Goal: Check status

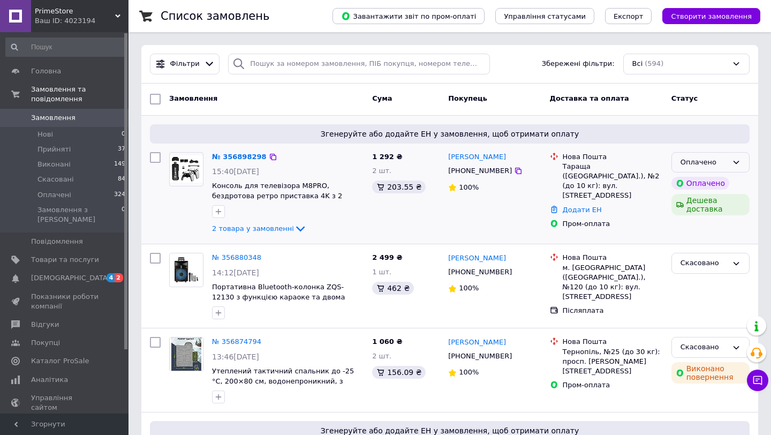
click at [706, 161] on div "Оплачено" at bounding box center [703, 162] width 47 height 11
click at [696, 182] on li "Прийнято" at bounding box center [710, 184] width 77 height 20
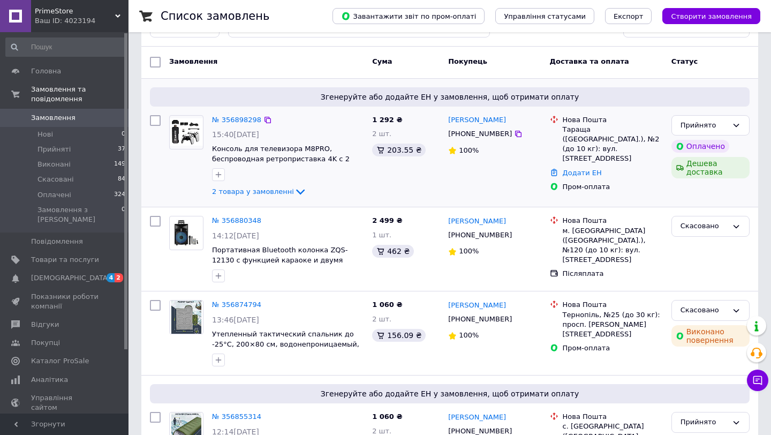
scroll to position [54, 0]
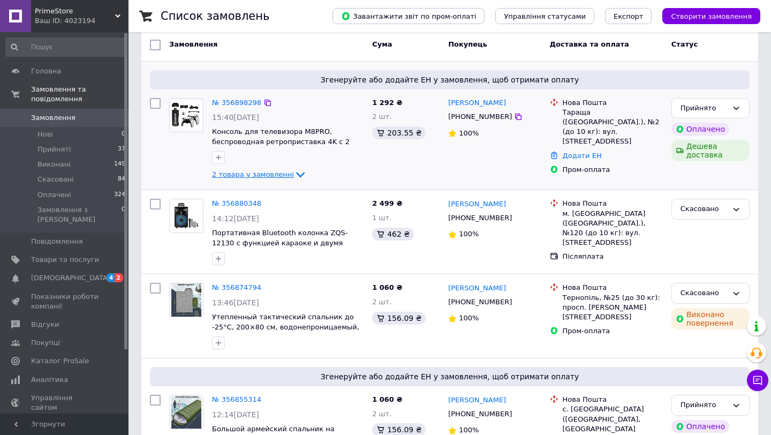
click at [235, 176] on span "2 товара у замовленні" at bounding box center [253, 174] width 82 height 8
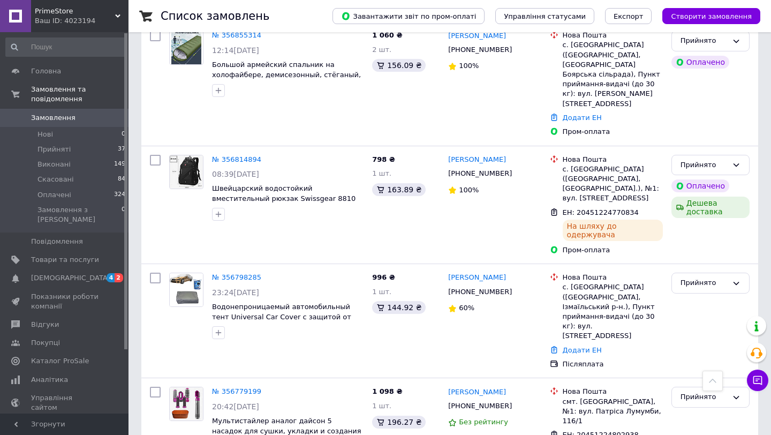
scroll to position [505, 0]
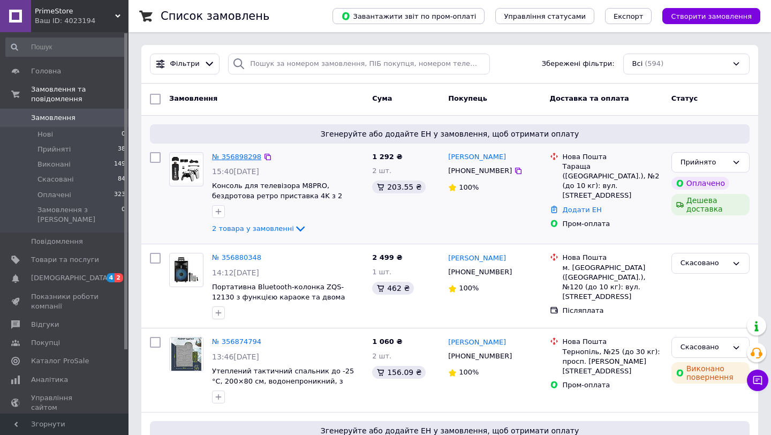
click at [249, 154] on link "№ 356898298" at bounding box center [236, 157] width 49 height 8
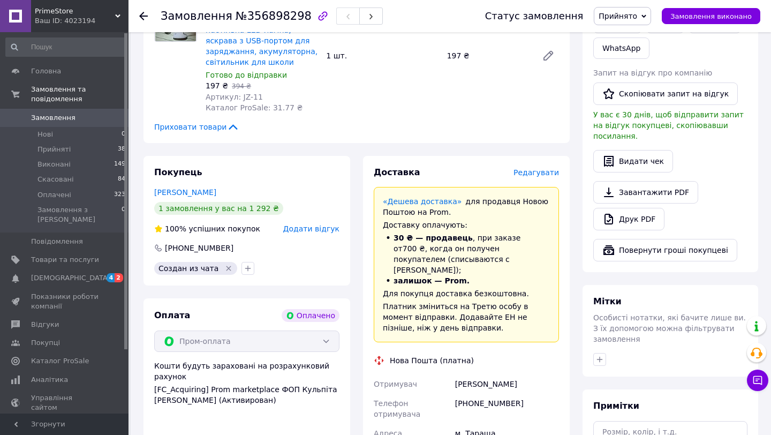
scroll to position [366, 0]
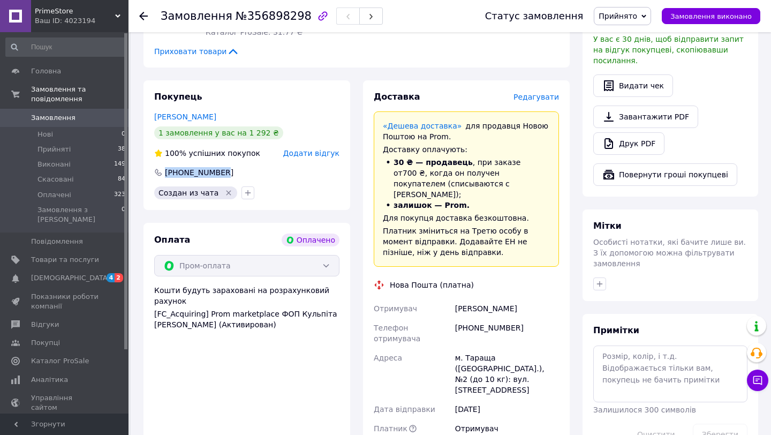
drag, startPoint x: 222, startPoint y: 160, endPoint x: 158, endPoint y: 159, distance: 64.2
click at [158, 167] on div "[PHONE_NUMBER]" at bounding box center [246, 172] width 187 height 11
copy div "[PHONE_NUMBER]"
click at [185, 188] on span "Создан из чата" at bounding box center [188, 192] width 60 height 9
click at [759, 380] on icon at bounding box center [757, 380] width 11 height 11
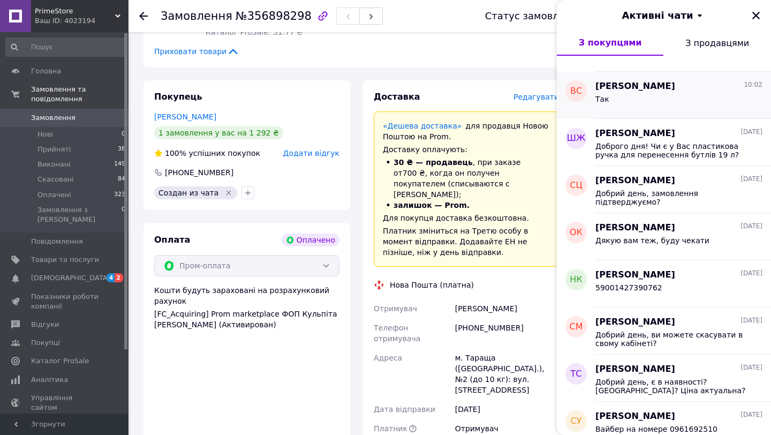
scroll to position [34, 0]
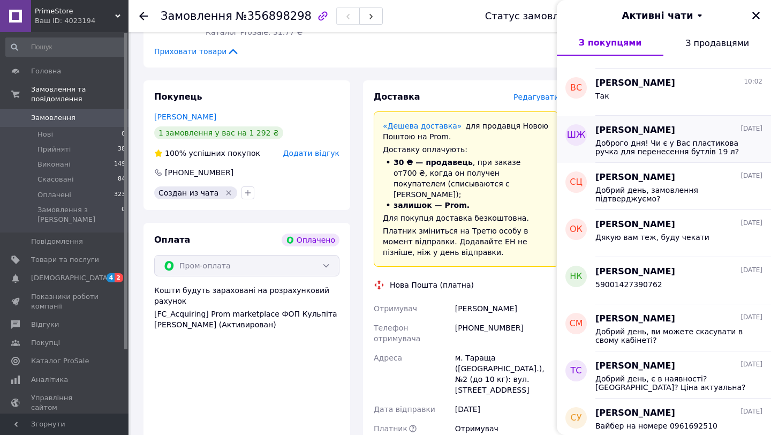
click at [674, 143] on span "Доброго дня! Чи є у Вас пластикова ручка для перенесення бутлів 19 л?" at bounding box center [671, 147] width 152 height 17
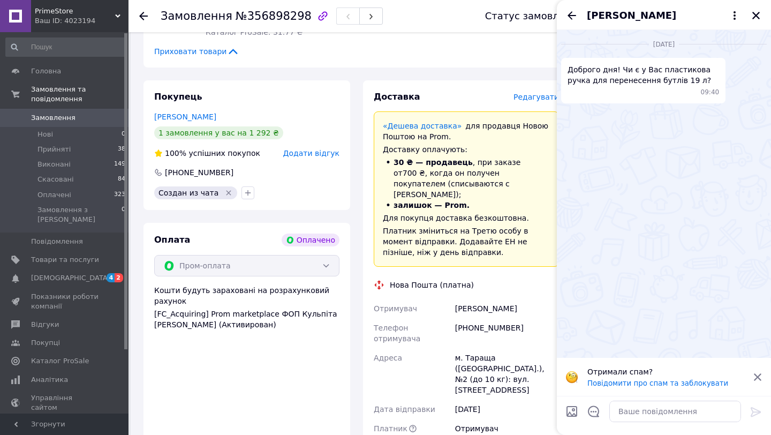
scroll to position [295, 0]
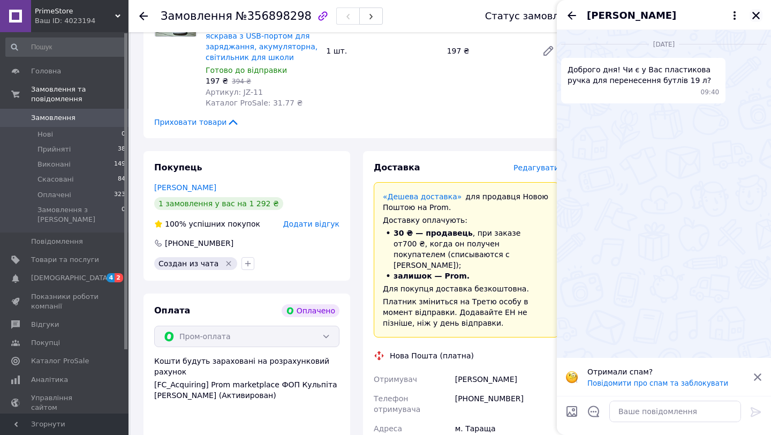
click at [754, 12] on icon "Закрити" at bounding box center [756, 16] width 10 height 10
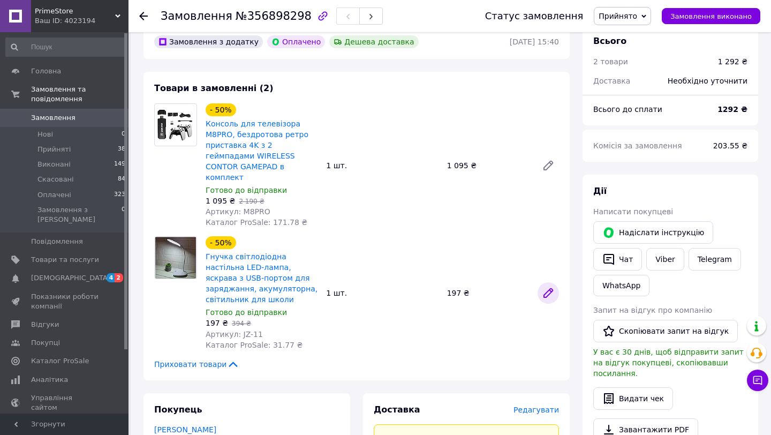
scroll to position [69, 0]
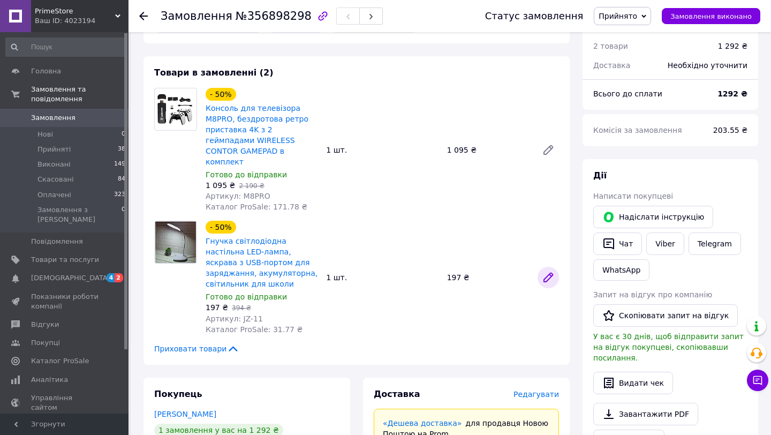
click at [549, 273] on icon at bounding box center [548, 277] width 9 height 9
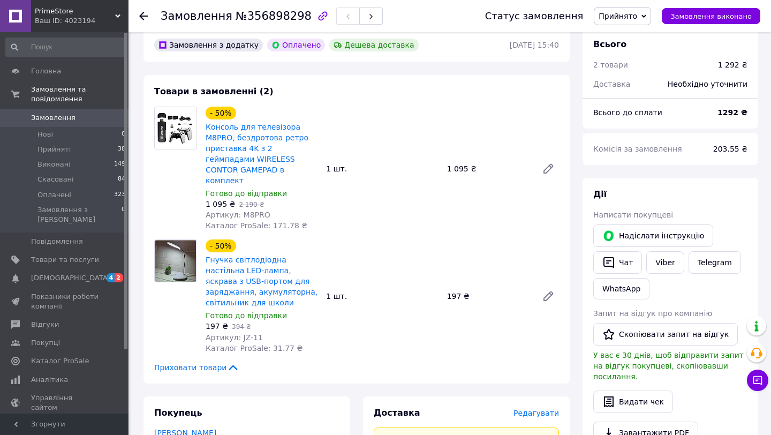
scroll to position [72, 0]
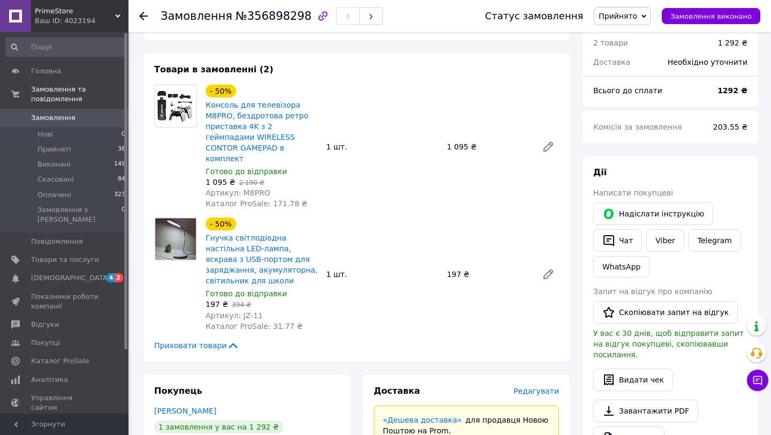
click at [66, 110] on link "Замовлення 0" at bounding box center [66, 118] width 132 height 18
